Goal: Task Accomplishment & Management: Complete application form

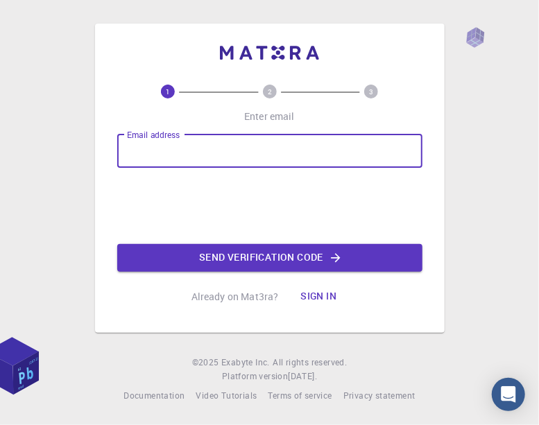
click at [173, 156] on input "Email address" at bounding box center [269, 151] width 305 height 33
type input "[DOMAIN_NAME][EMAIL_ADDRESS][DOMAIN_NAME]"
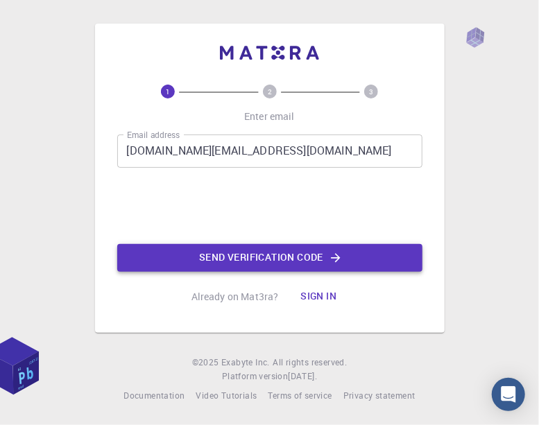
click at [265, 253] on button "Send verification code" at bounding box center [269, 258] width 305 height 28
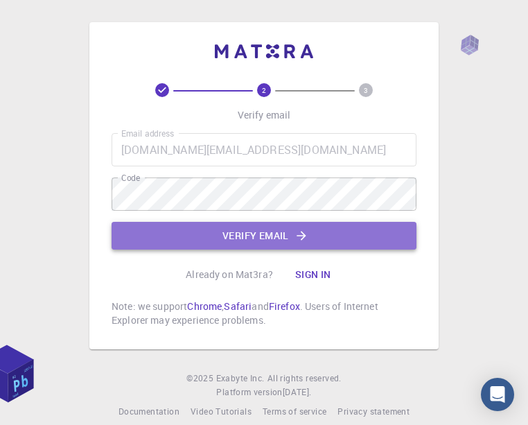
click at [187, 231] on button "Verify email" at bounding box center [264, 236] width 305 height 28
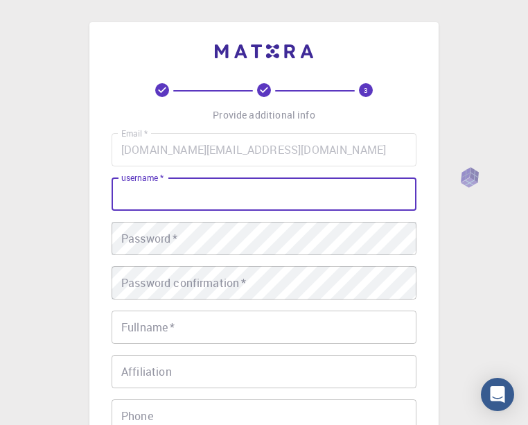
click at [159, 193] on input "username   *" at bounding box center [264, 194] width 305 height 33
type input "Gheorghe"
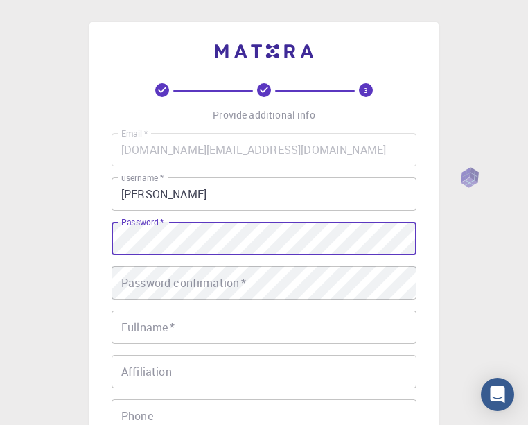
click at [163, 235] on div "Password   * Password   *" at bounding box center [264, 238] width 305 height 33
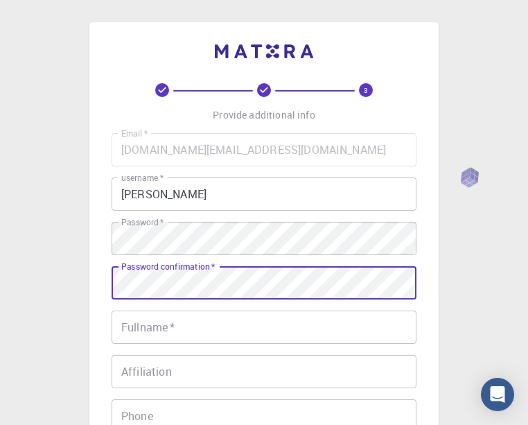
click at [140, 284] on div "Password confirmation   * Password confirmation   *" at bounding box center [264, 282] width 305 height 33
click at [182, 327] on input "Fullname   *" at bounding box center [264, 327] width 305 height 33
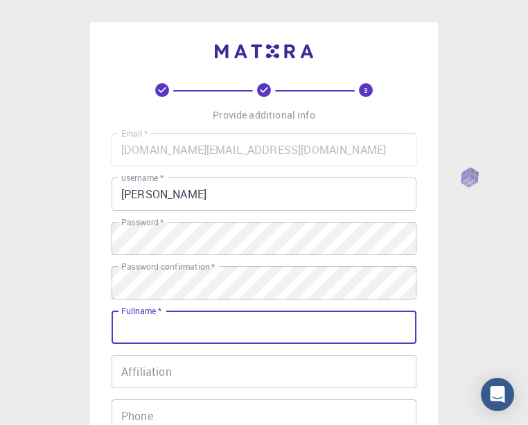
type input "Gheorghe Meaun"
type input "+33688350811"
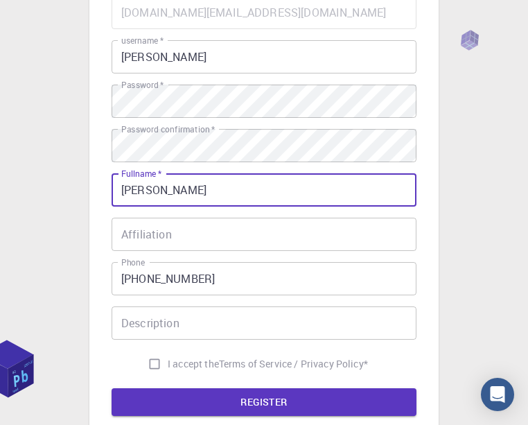
scroll to position [138, 0]
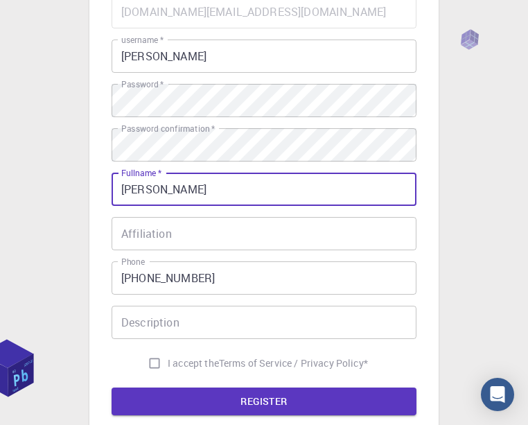
click at [157, 362] on input "I accept the Terms of Service / Privacy Policy *" at bounding box center [154, 363] width 26 height 26
checkbox input "true"
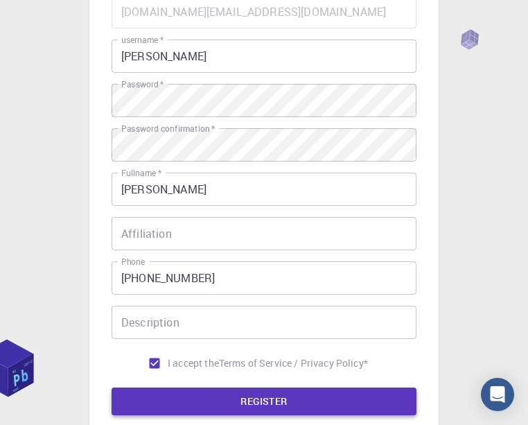
click at [223, 396] on button "REGISTER" at bounding box center [264, 402] width 305 height 28
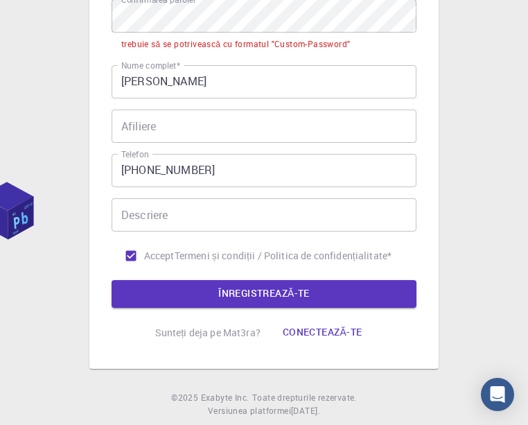
scroll to position [345, 0]
click at [312, 328] on font "Conectează-te" at bounding box center [323, 332] width 80 height 17
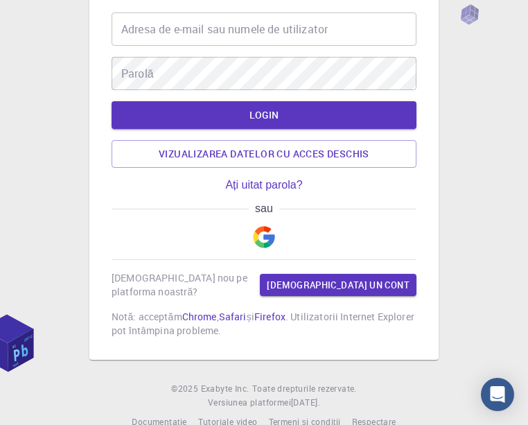
scroll to position [93, 0]
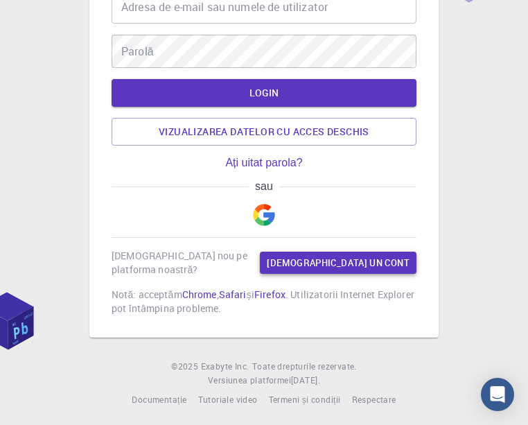
click at [341, 261] on font "[DEMOGRAPHIC_DATA] un cont" at bounding box center [338, 263] width 143 height 16
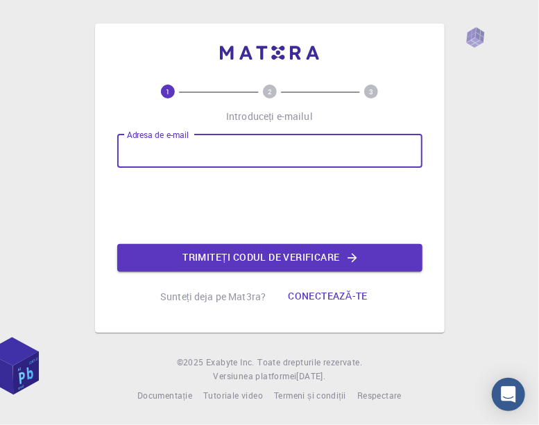
click at [159, 145] on input "Adresa de e-mail" at bounding box center [269, 151] width 305 height 33
type input "[DOMAIN_NAME][EMAIL_ADDRESS][DOMAIN_NAME]"
click at [214, 259] on font "Trimiteți codul de verificare" at bounding box center [260, 257] width 157 height 17
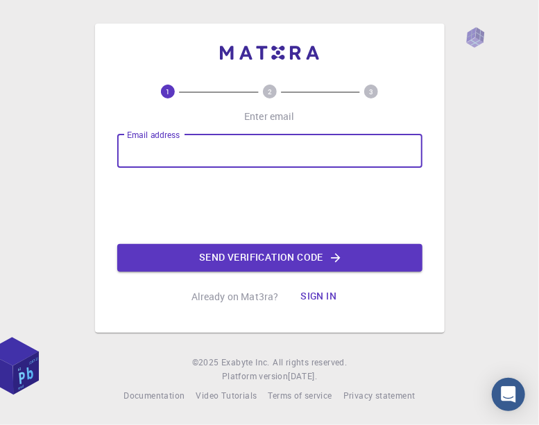
click at [211, 146] on input "Email address" at bounding box center [269, 151] width 305 height 33
type input "[DOMAIN_NAME][EMAIL_ADDRESS][DOMAIN_NAME]"
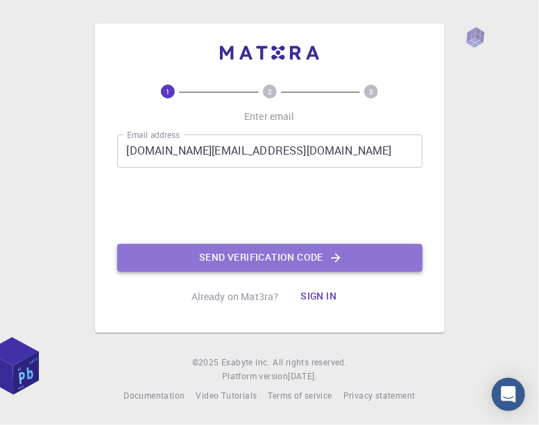
click at [228, 256] on button "Send verification code" at bounding box center [269, 258] width 305 height 28
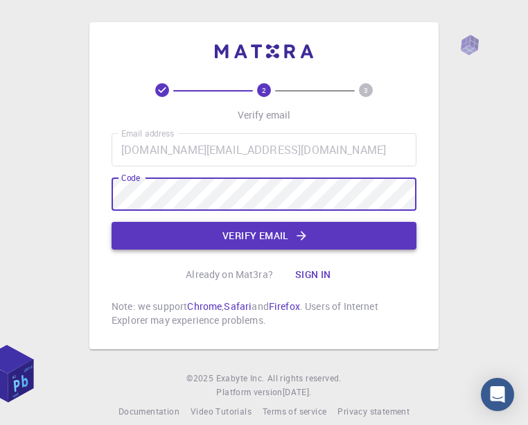
click at [226, 235] on button "Verify email" at bounding box center [264, 236] width 305 height 28
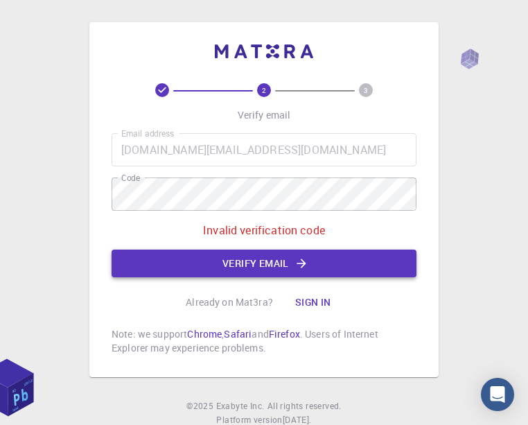
click at [236, 259] on button "Verify email" at bounding box center [264, 264] width 305 height 28
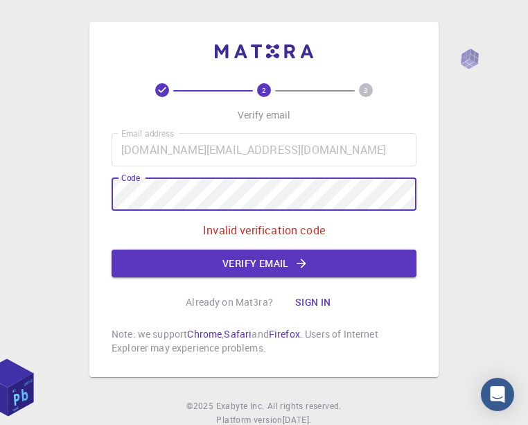
click at [101, 200] on div "2 3 Verify email Email address miamobili.fr@gmail.com Email address Code Code I…" at bounding box center [263, 199] width 349 height 355
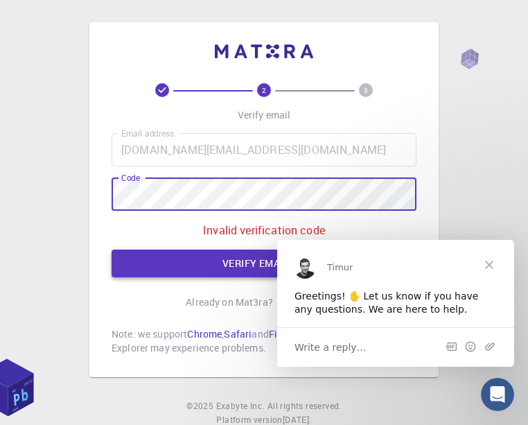
click at [182, 256] on button "Verify email" at bounding box center [264, 264] width 305 height 28
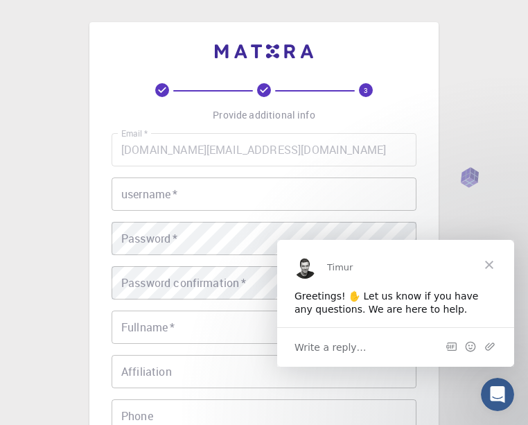
click at [488, 263] on span "Close" at bounding box center [490, 264] width 50 height 50
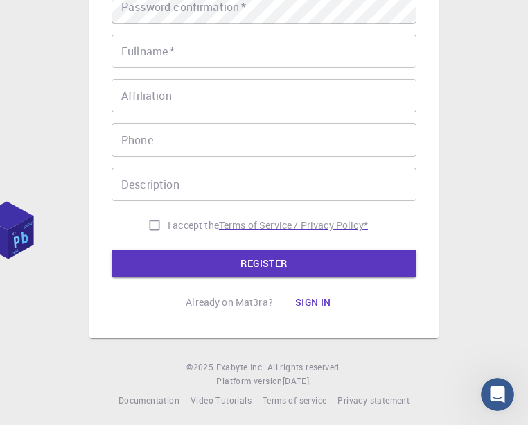
scroll to position [277, 0]
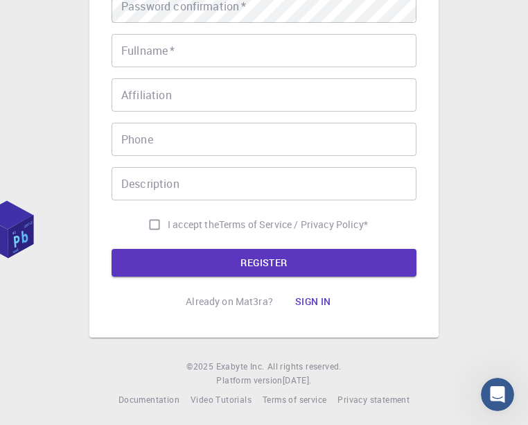
click at [302, 300] on button "Sign in" at bounding box center [313, 302] width 58 height 28
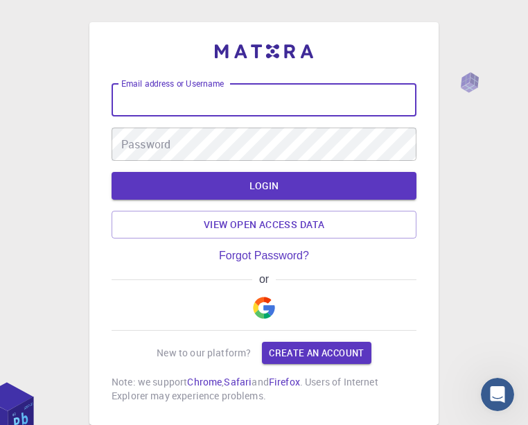
click at [176, 102] on input "Email address or Username" at bounding box center [264, 99] width 305 height 33
type input "[DOMAIN_NAME][EMAIL_ADDRESS][DOMAIN_NAME]"
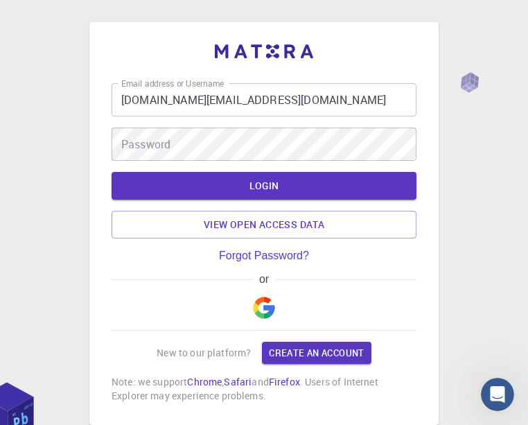
click at [195, 127] on div "Email address or Username miamobili.fr@gmail.com Email address or Username Pass…" at bounding box center [264, 122] width 305 height 78
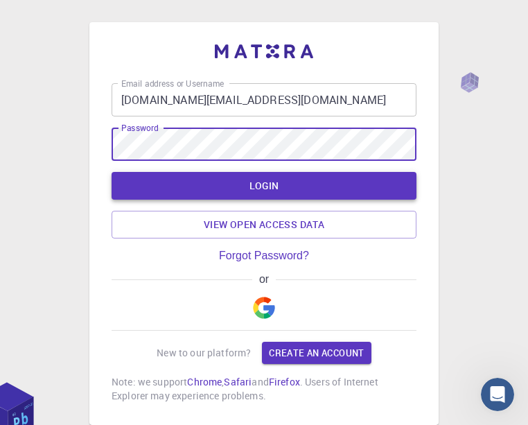
click at [248, 180] on button "LOGIN" at bounding box center [264, 186] width 305 height 28
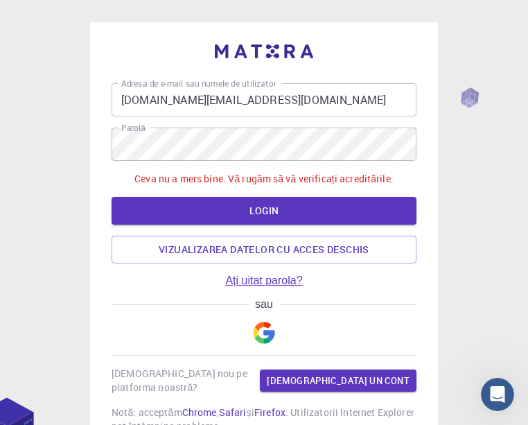
click at [245, 283] on link "Ați uitat parola?" at bounding box center [263, 281] width 77 height 12
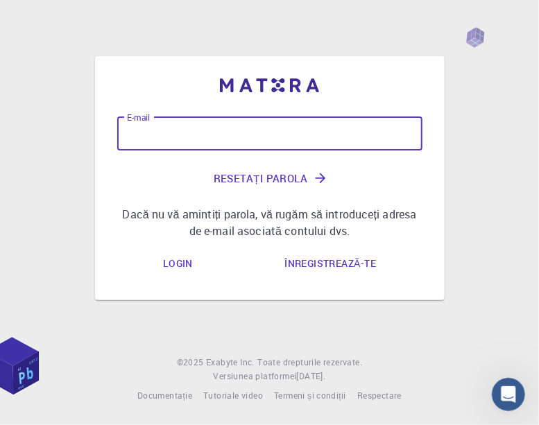
click at [150, 131] on input "E-mail" at bounding box center [269, 133] width 305 height 33
type input "[DOMAIN_NAME][EMAIL_ADDRESS][DOMAIN_NAME]"
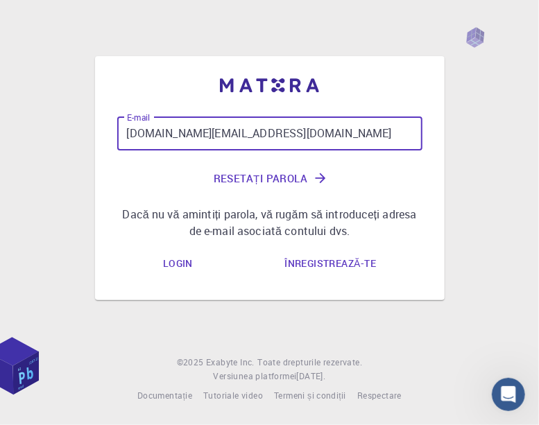
click at [248, 175] on font "Resetați parola" at bounding box center [261, 178] width 94 height 18
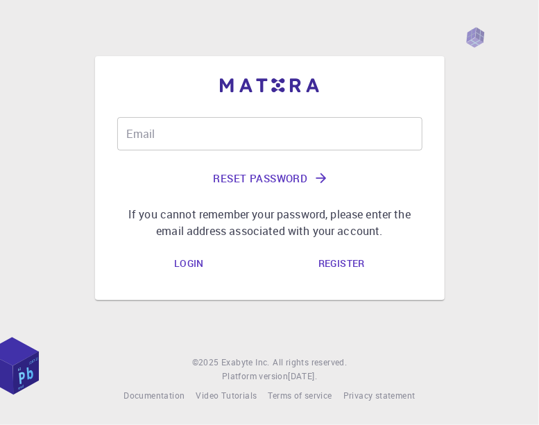
drag, startPoint x: 0, startPoint y: 0, endPoint x: 151, endPoint y: 131, distance: 200.1
click at [151, 131] on div "Email Email" at bounding box center [269, 133] width 305 height 33
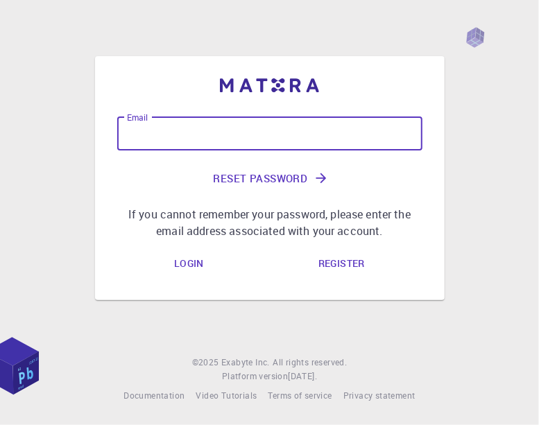
type input "[DOMAIN_NAME][EMAIL_ADDRESS][DOMAIN_NAME]"
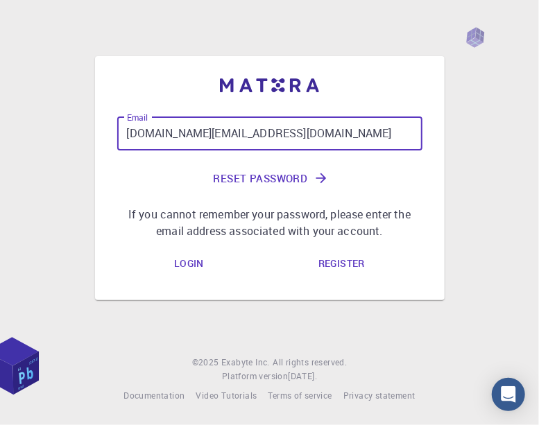
click at [233, 172] on button "Reset Password" at bounding box center [269, 178] width 305 height 33
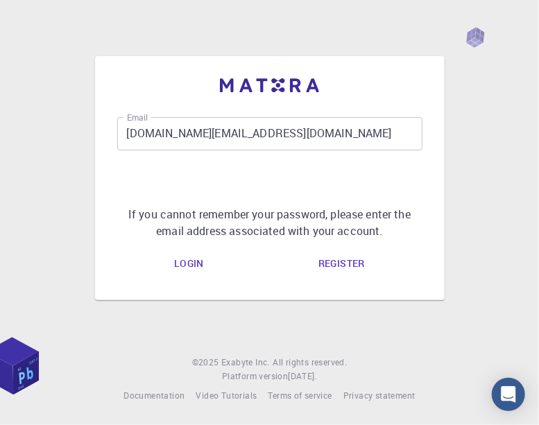
click at [331, 264] on link "Register" at bounding box center [341, 264] width 69 height 28
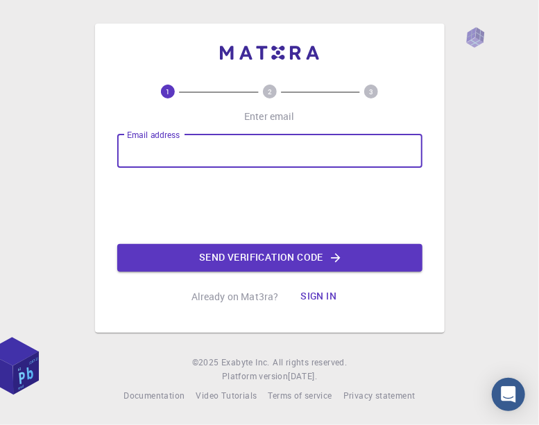
click at [148, 147] on div "Email address Email address" at bounding box center [269, 151] width 305 height 33
type input "[DOMAIN_NAME][EMAIL_ADDRESS][DOMAIN_NAME]"
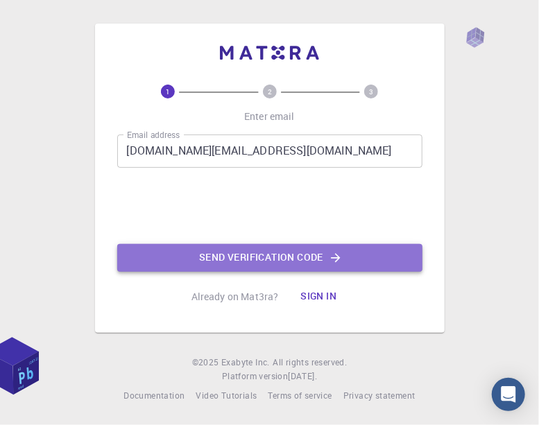
click at [225, 254] on button "Send verification code" at bounding box center [269, 258] width 305 height 28
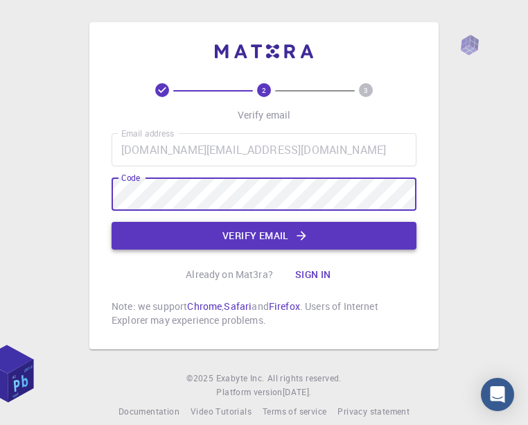
click at [132, 228] on button "Verify email" at bounding box center [264, 236] width 305 height 28
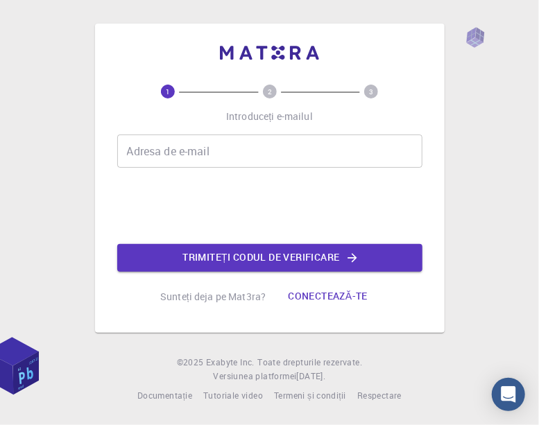
click at [308, 293] on font "Conectează-te" at bounding box center [328, 296] width 80 height 17
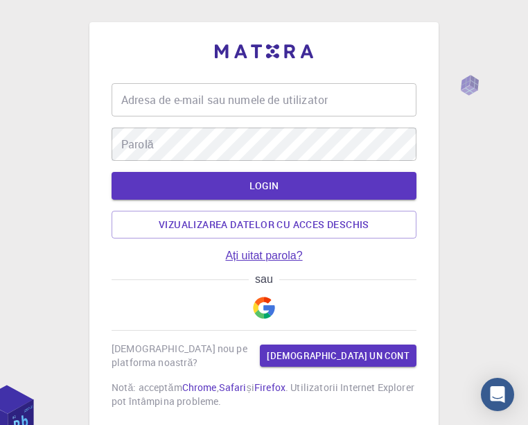
click at [262, 252] on link "Ați uitat parola?" at bounding box center [263, 256] width 77 height 12
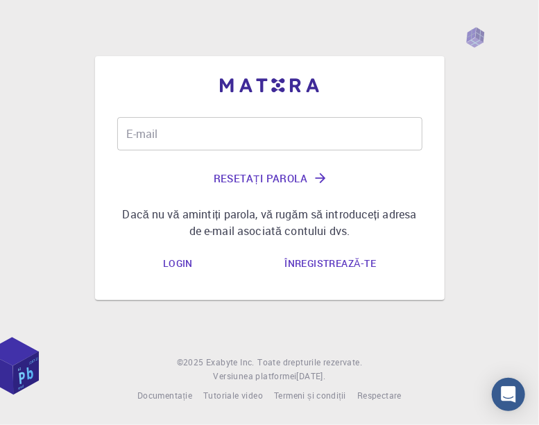
click at [190, 133] on input "E-mail" at bounding box center [269, 133] width 305 height 33
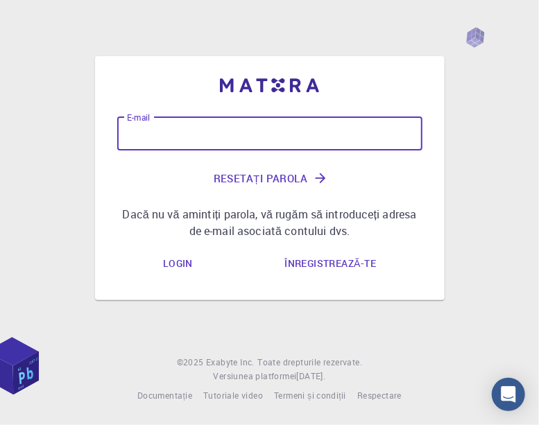
type input "[DOMAIN_NAME][EMAIL_ADDRESS][DOMAIN_NAME]"
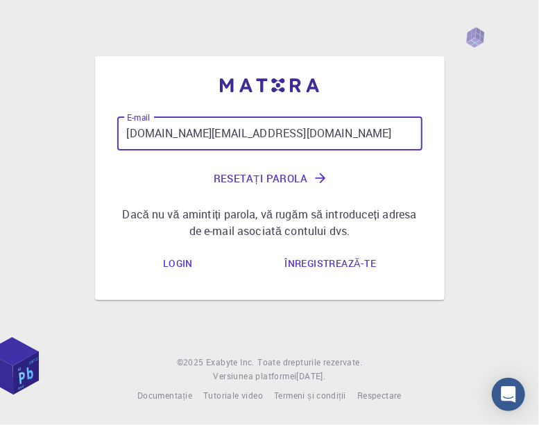
click at [234, 176] on font "Resetați parola" at bounding box center [261, 178] width 94 height 18
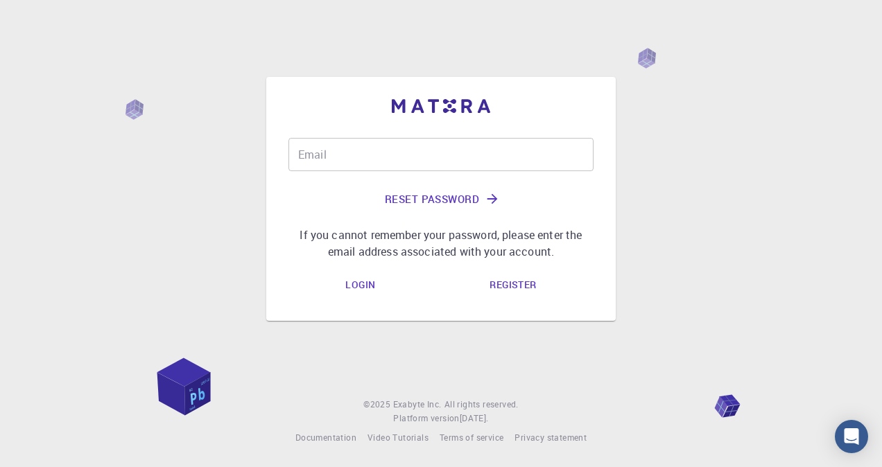
drag, startPoint x: 330, startPoint y: 132, endPoint x: 327, endPoint y: 138, distance: 7.1
click at [329, 132] on div "Email Email Reset Password If you cannot remember your password, please enter t…" at bounding box center [440, 199] width 305 height 200
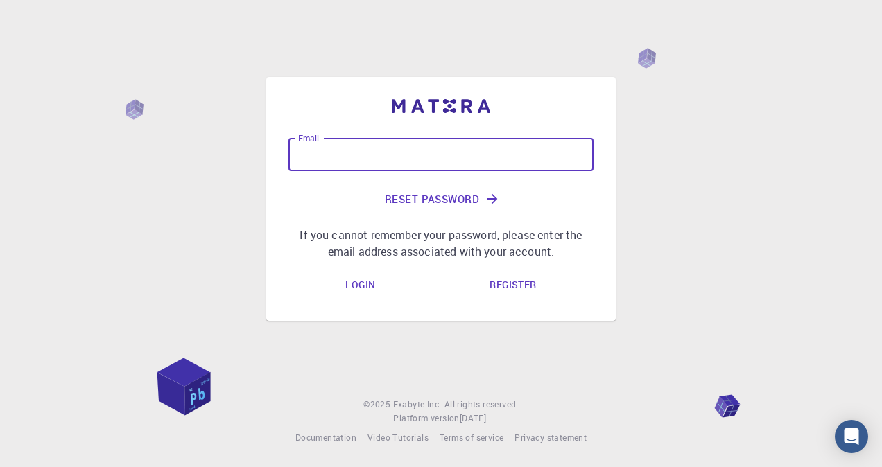
click at [325, 146] on input "Email" at bounding box center [440, 154] width 305 height 33
type input "[DOMAIN_NAME][EMAIL_ADDRESS][DOMAIN_NAME]"
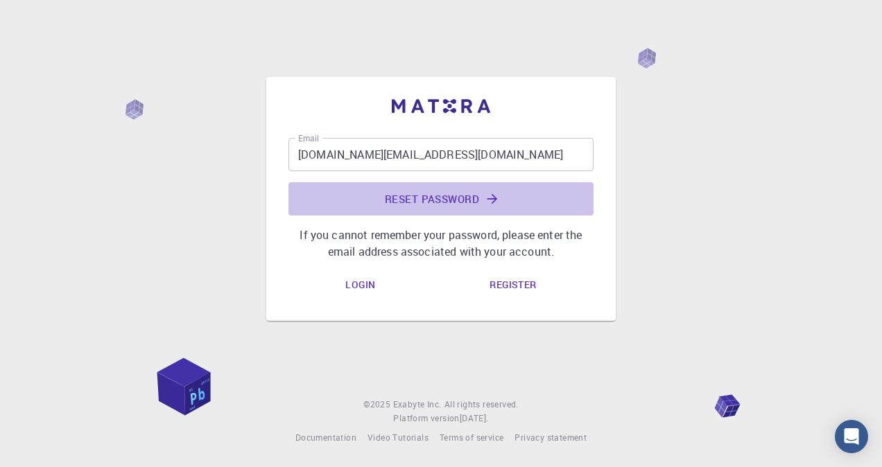
click at [393, 200] on button "Reset Password" at bounding box center [440, 198] width 305 height 33
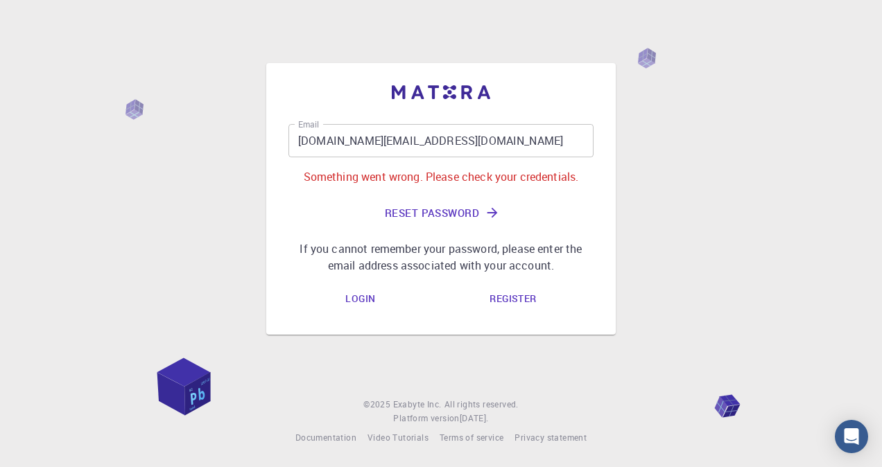
drag, startPoint x: 316, startPoint y: 209, endPoint x: 280, endPoint y: 184, distance: 43.9
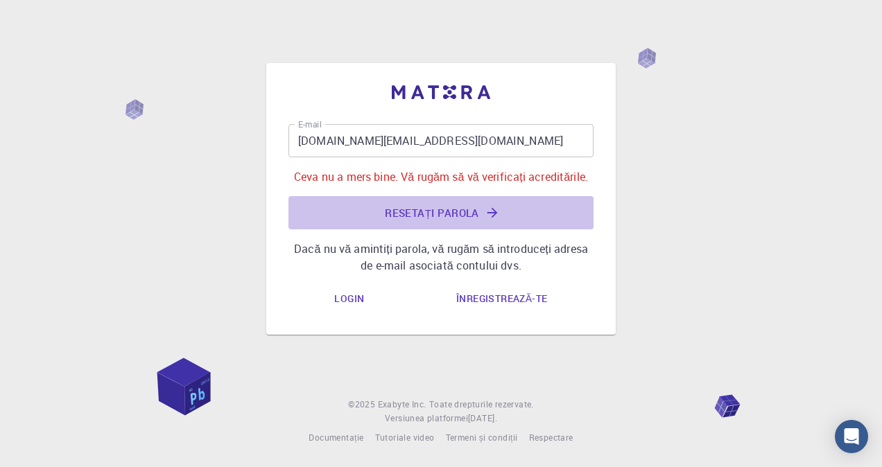
click at [421, 208] on font "Resetați parola" at bounding box center [432, 213] width 94 height 18
